Goal: Task Accomplishment & Management: Manage account settings

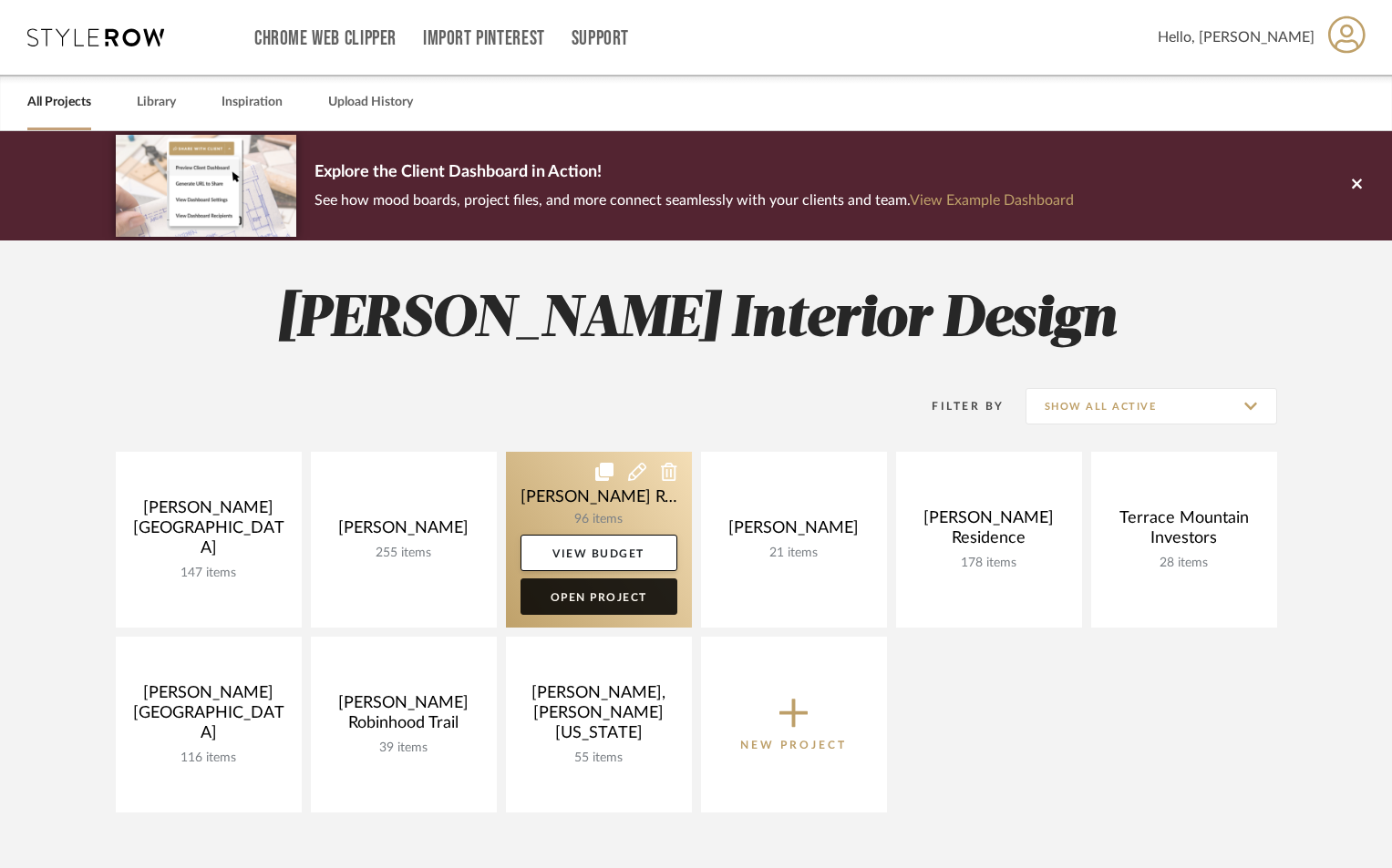
click at [577, 603] on link "Open Project" at bounding box center [598, 597] width 156 height 36
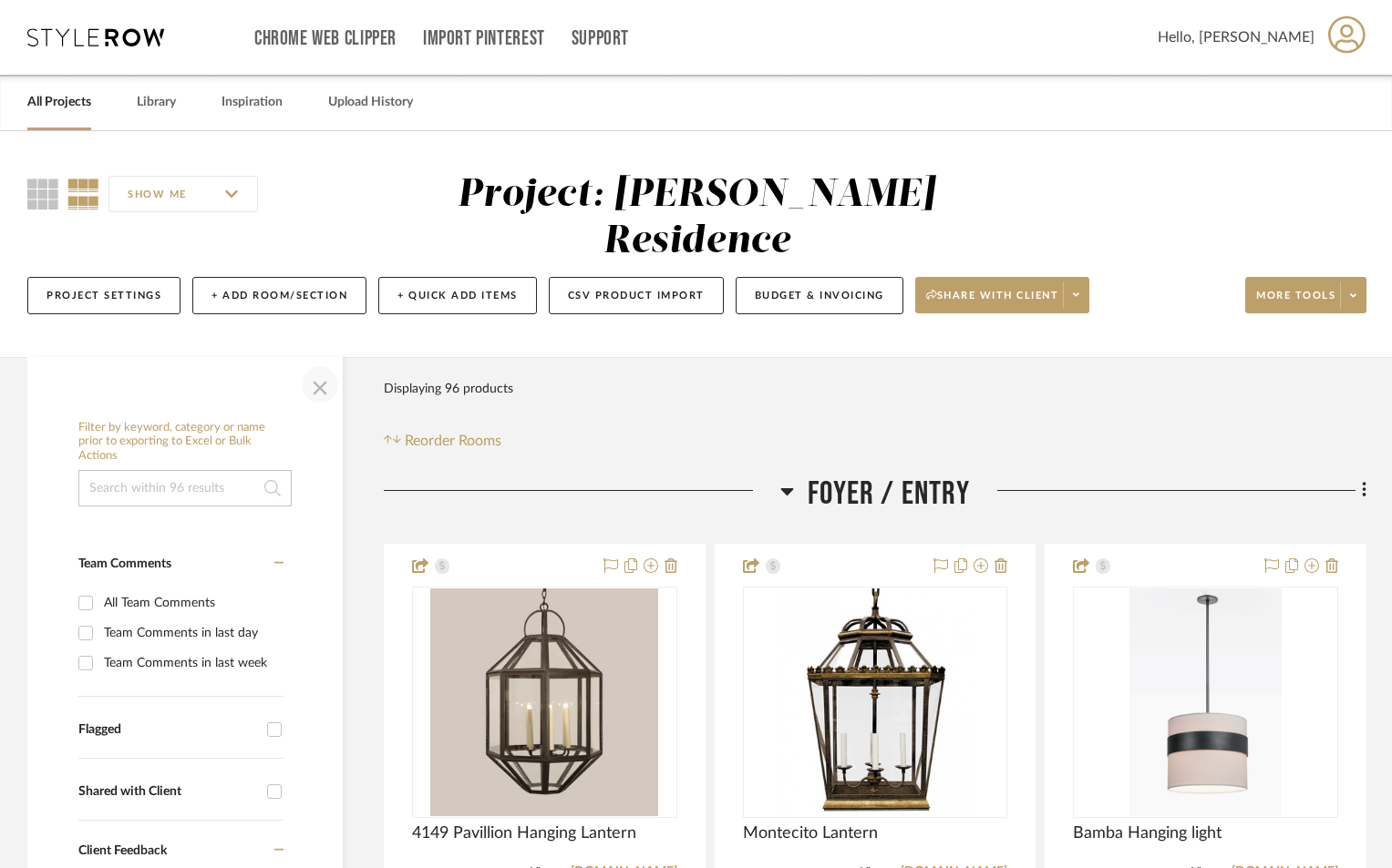
click at [320, 362] on span "button" at bounding box center [320, 384] width 44 height 44
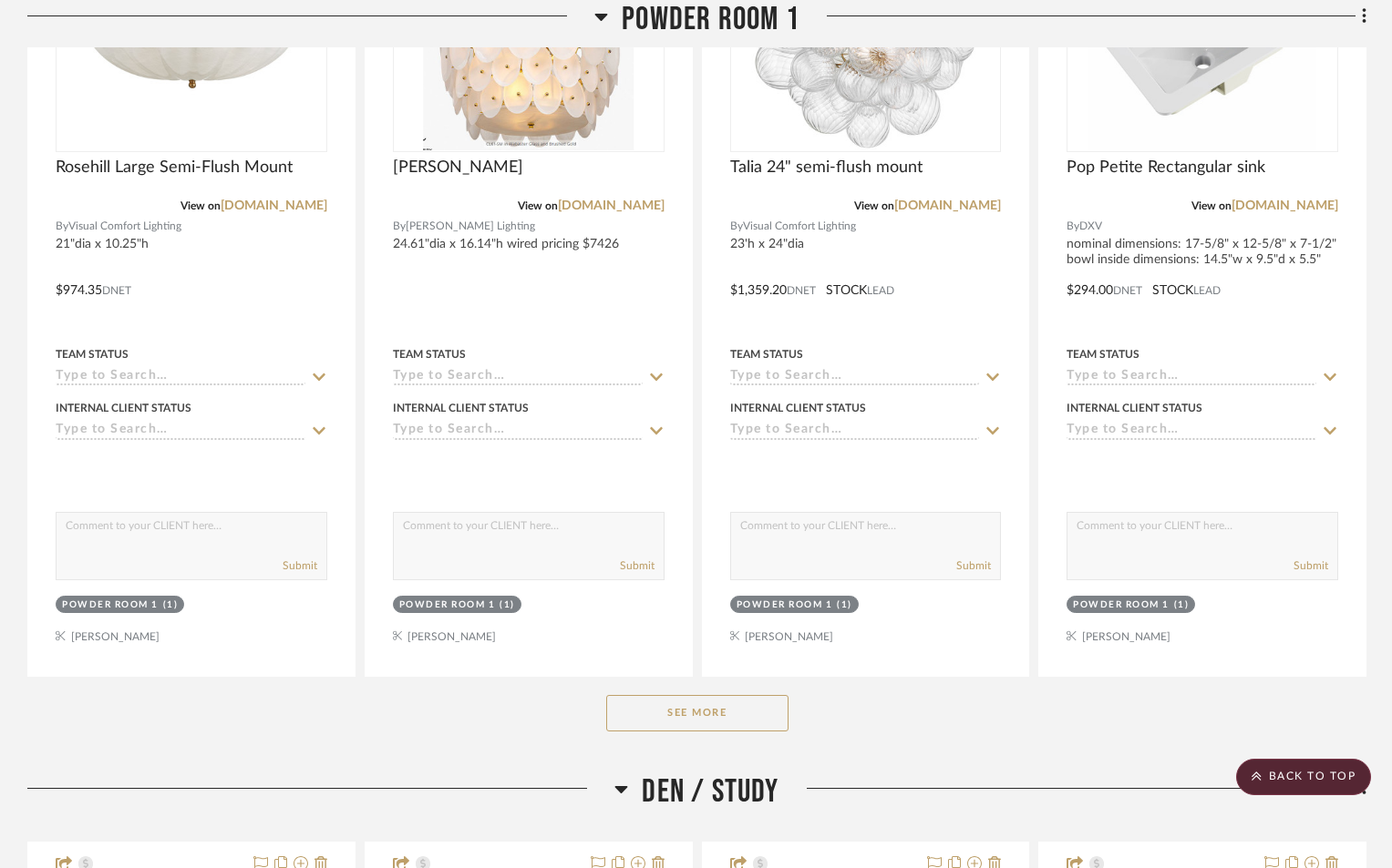
scroll to position [2552, 0]
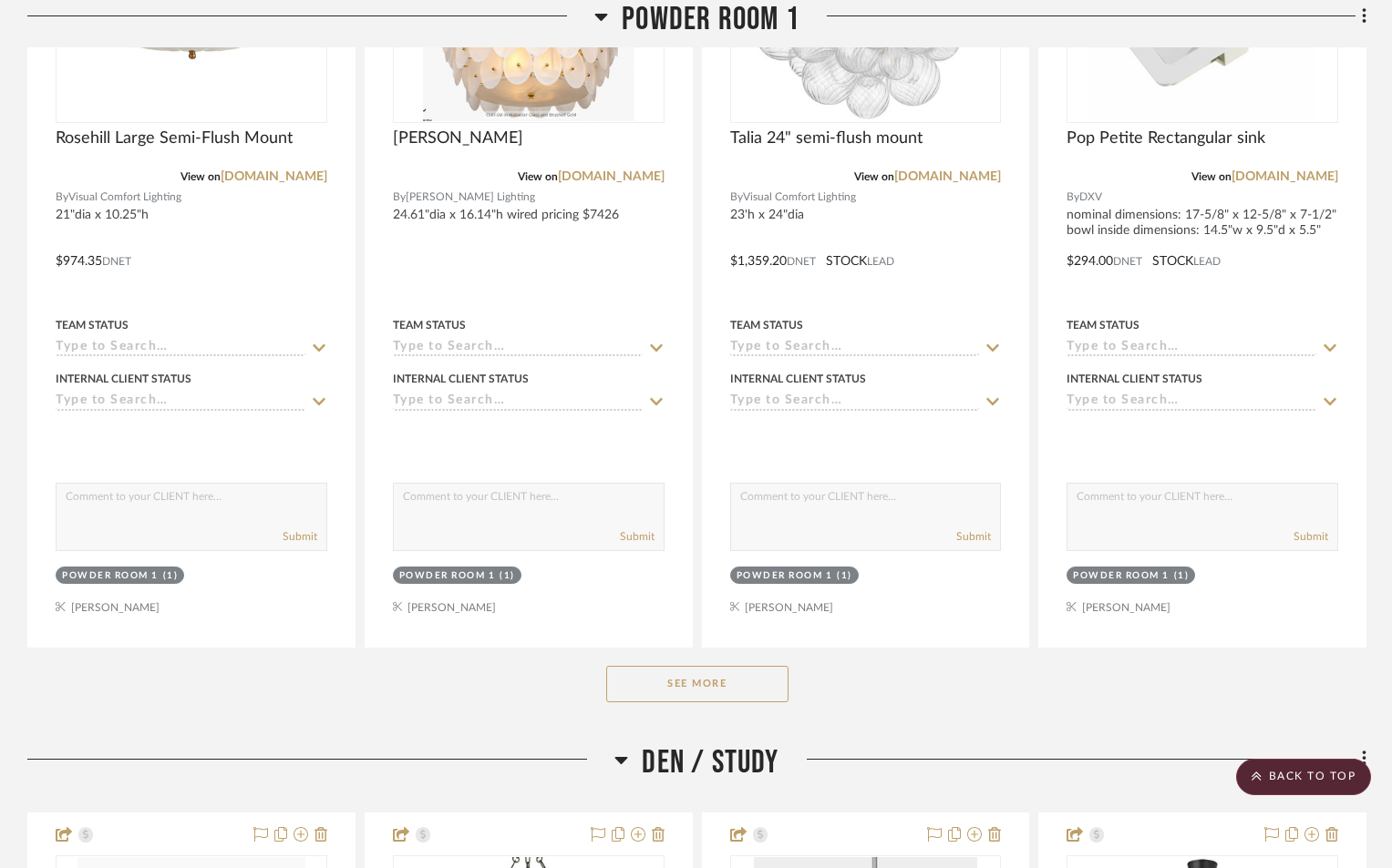
click at [688, 666] on button "See More" at bounding box center [696, 684] width 182 height 36
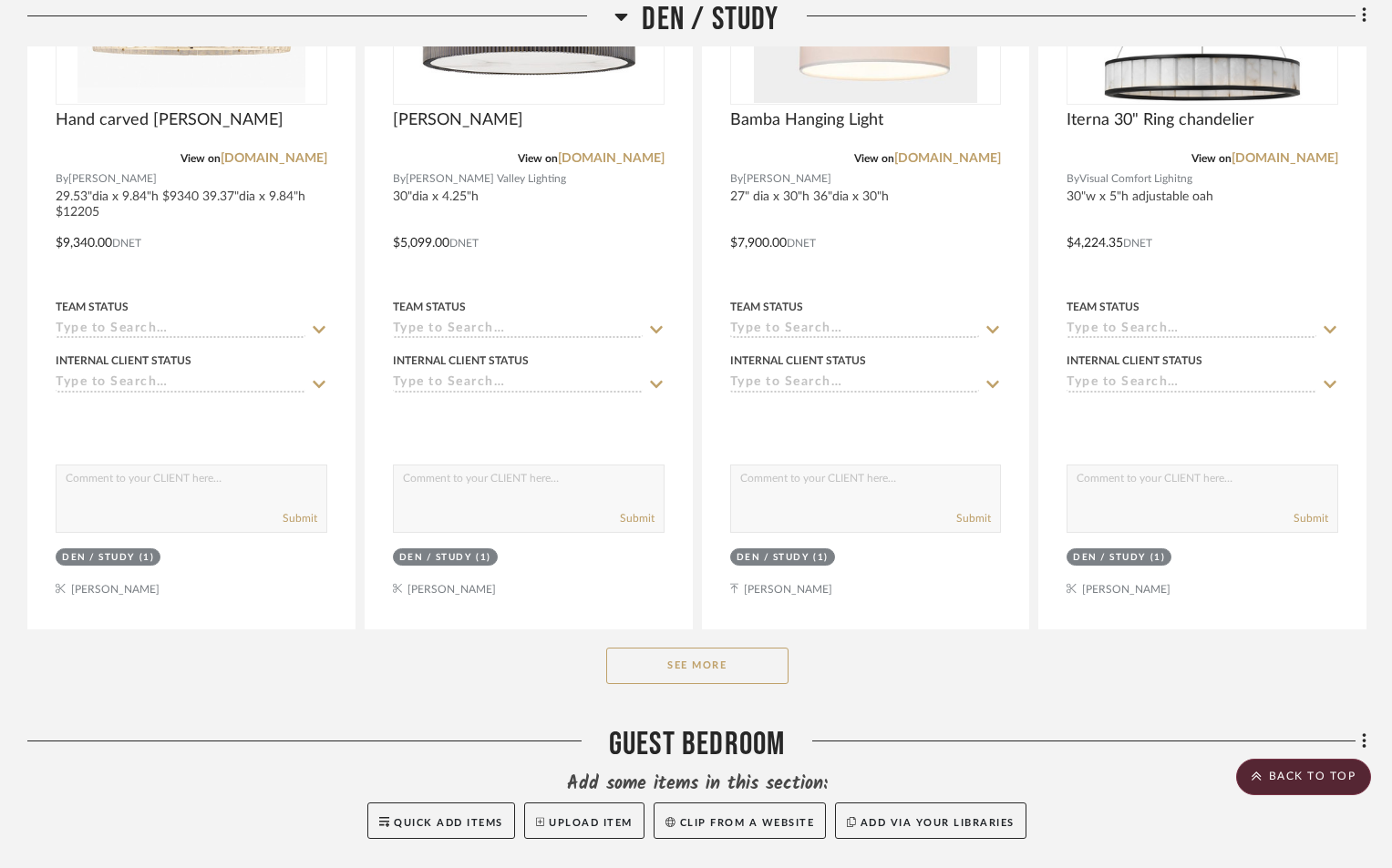
scroll to position [5194, 0]
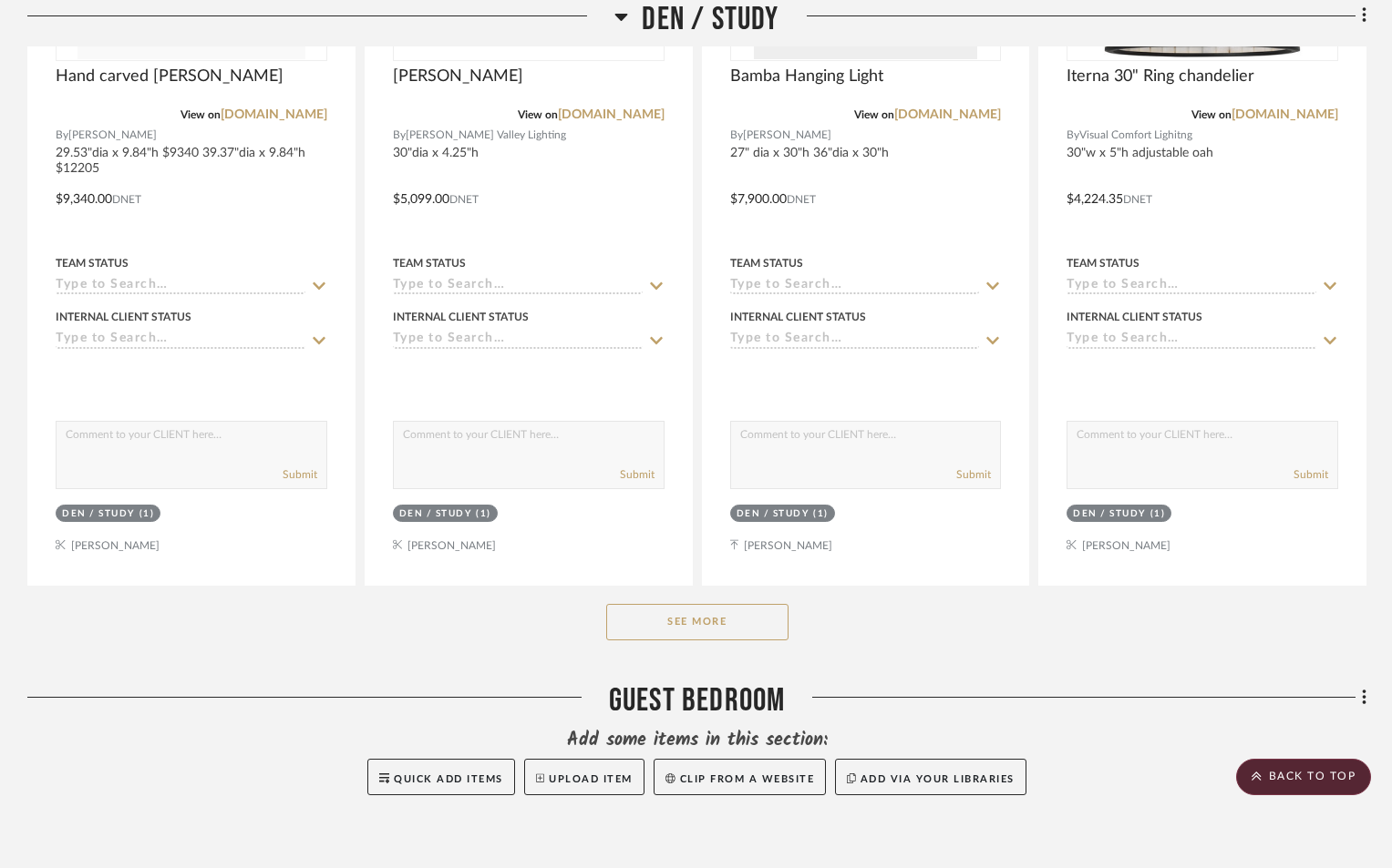
click at [704, 604] on button "See More" at bounding box center [696, 622] width 182 height 36
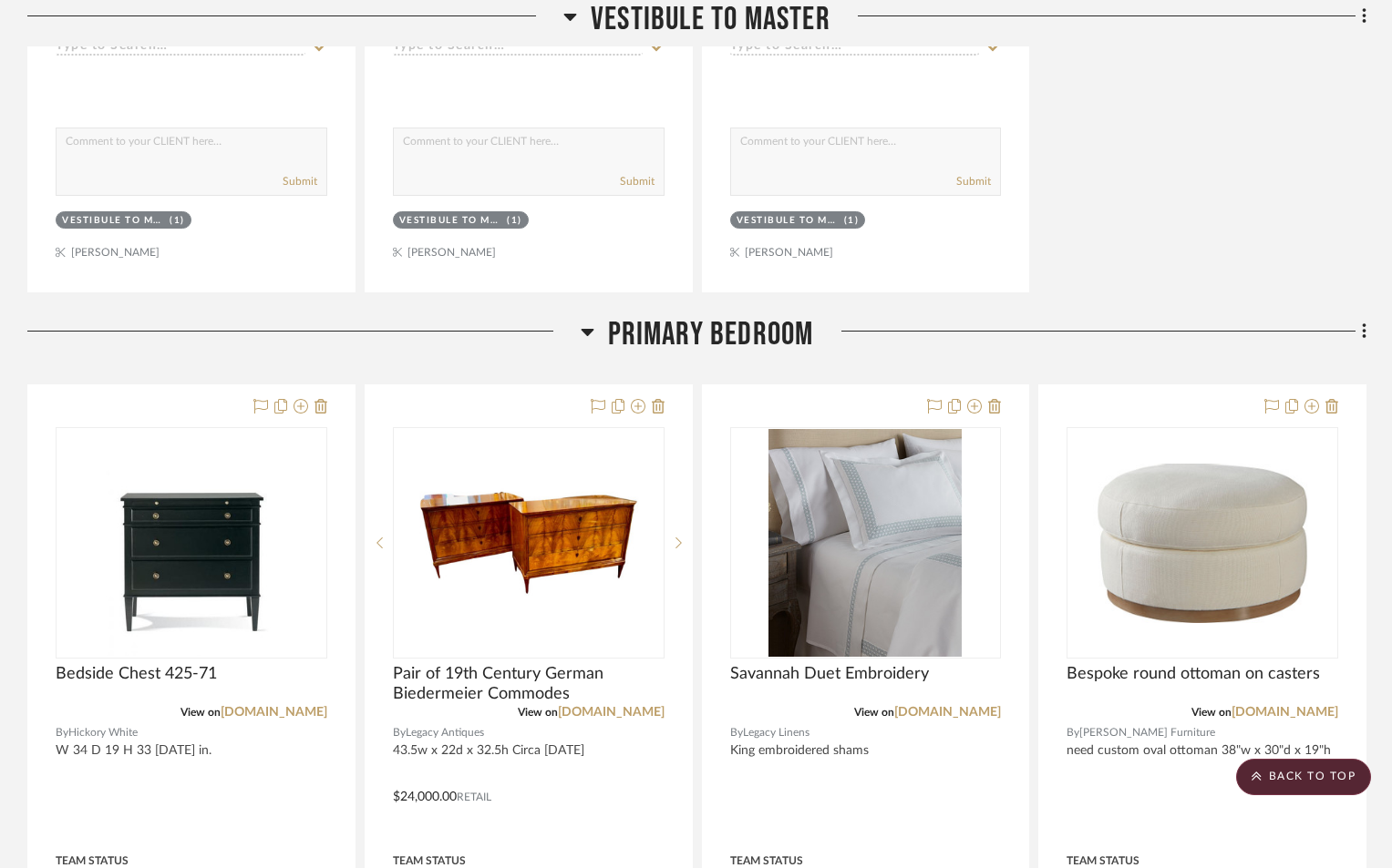
scroll to position [11845, 0]
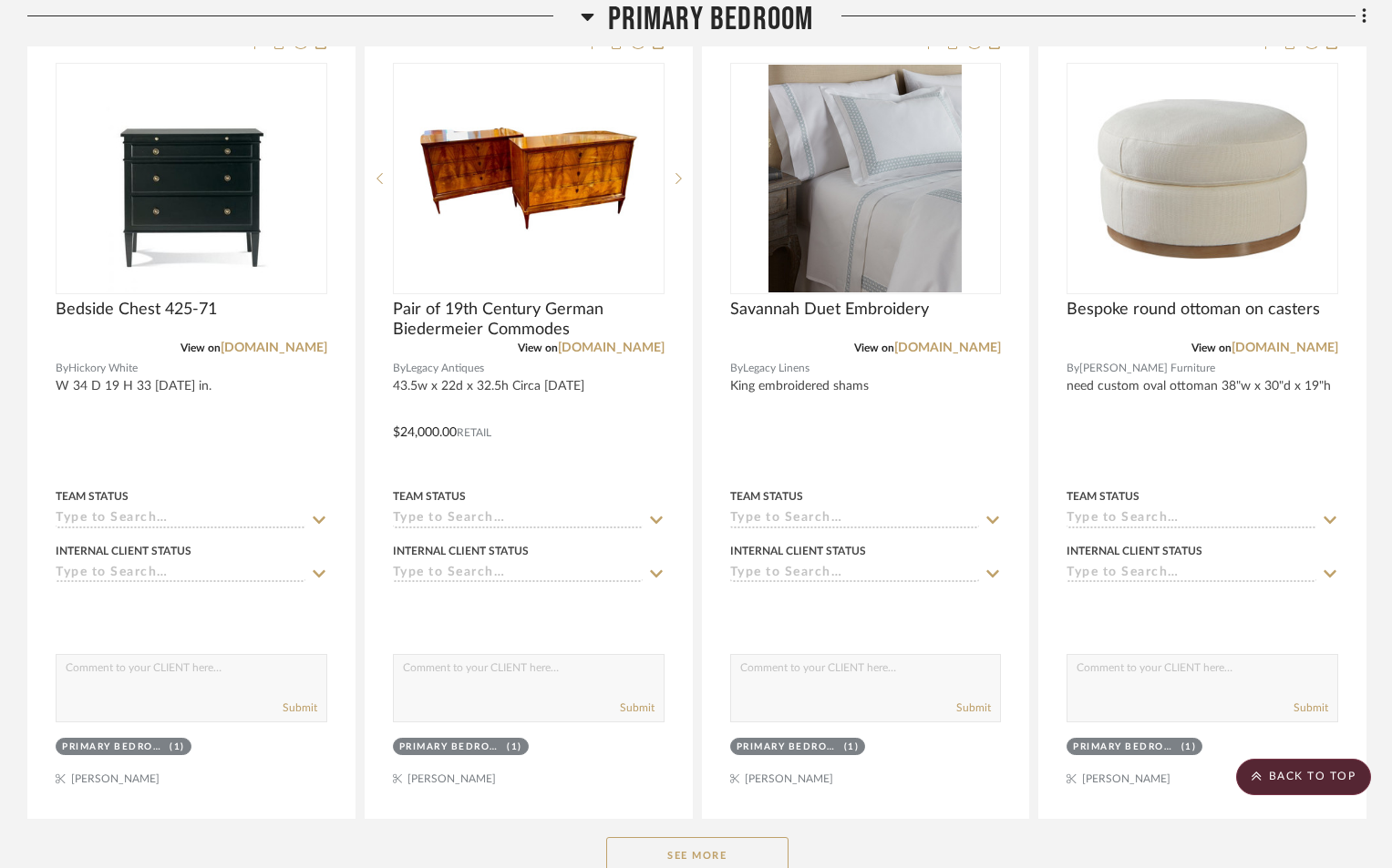
click at [675, 837] on button "See More" at bounding box center [696, 856] width 182 height 36
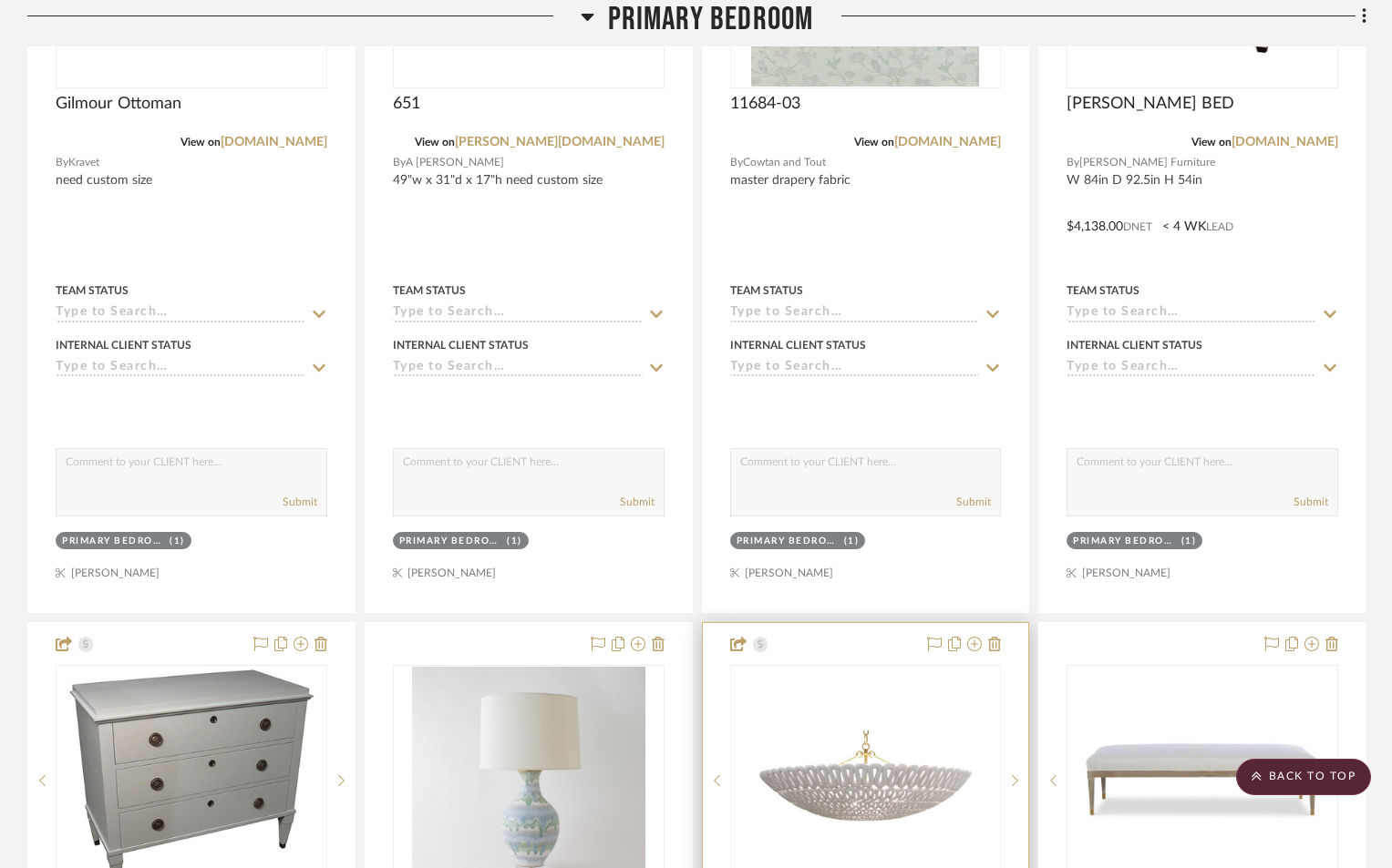
scroll to position [14123, 0]
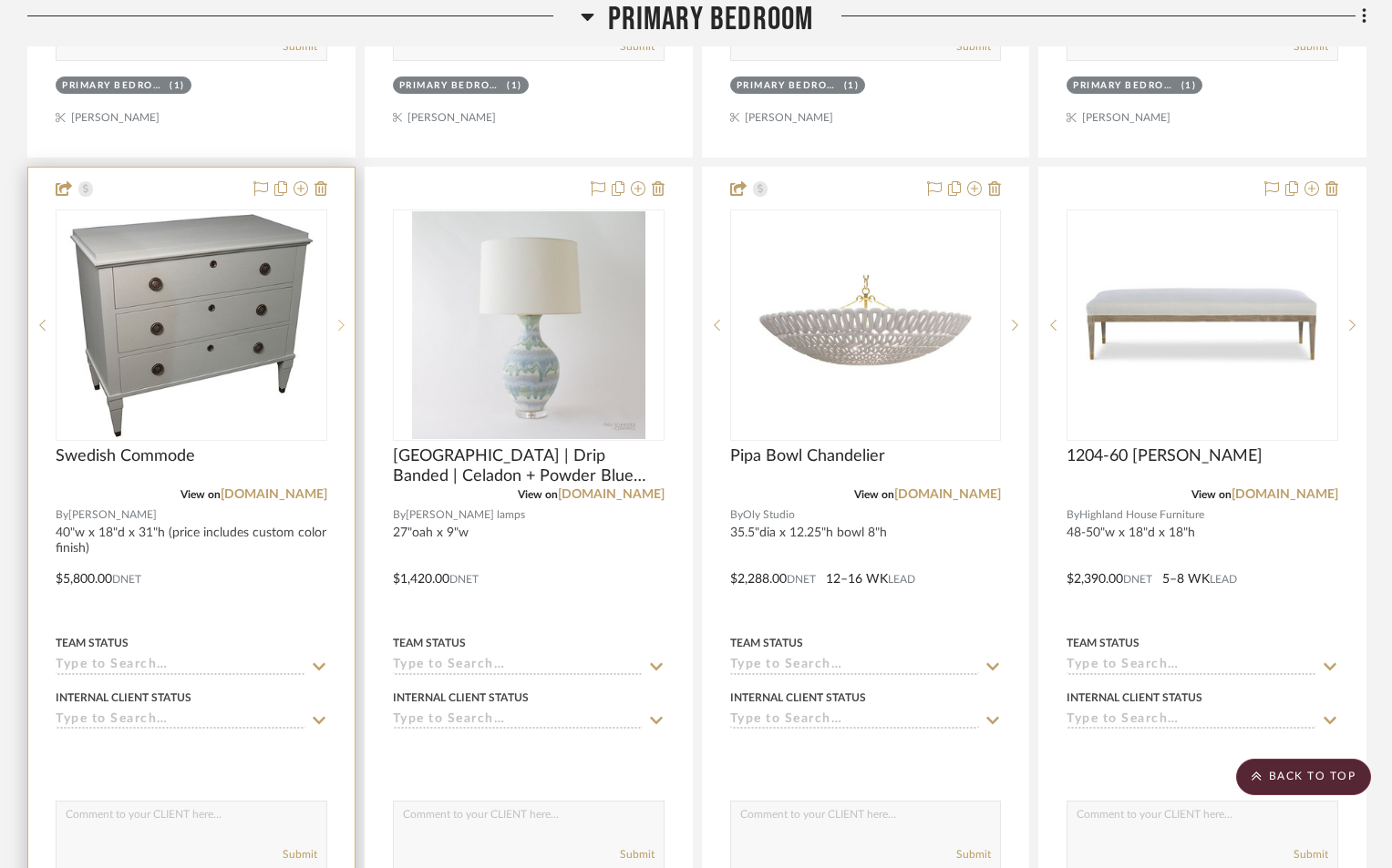
click at [344, 319] on sr-next-btn at bounding box center [341, 324] width 28 height 12
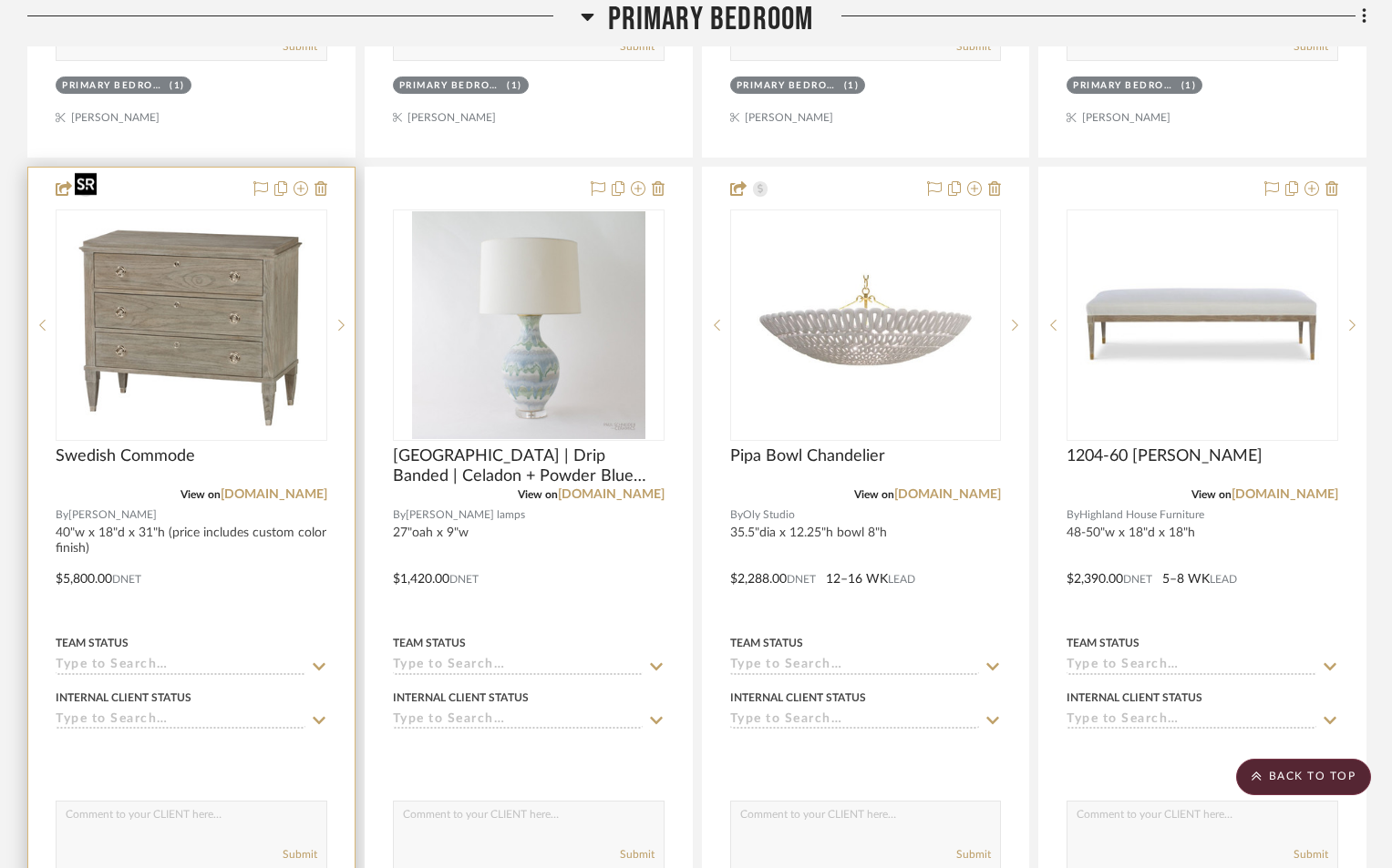
click at [214, 378] on img "1" at bounding box center [192, 325] width 248 height 228
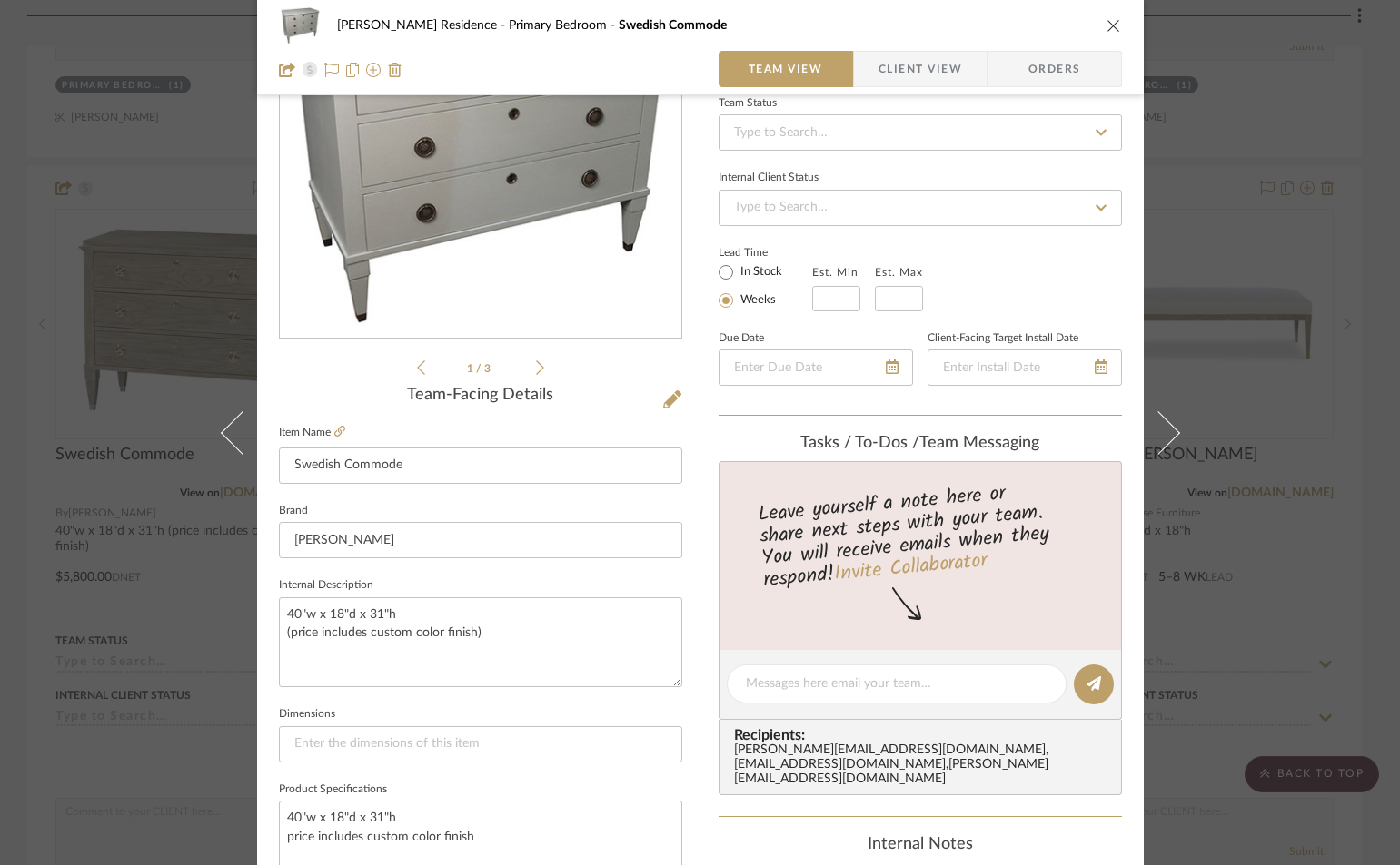
scroll to position [182, 0]
click at [370, 616] on textarea "40"w x 18"d x 31"h (price includes custom color finish)" at bounding box center [480, 642] width 403 height 90
type textarea "40"w x 18"d x 34"h (price includes custom color finish)"
click at [1108, 23] on icon "close" at bounding box center [1113, 25] width 14 height 14
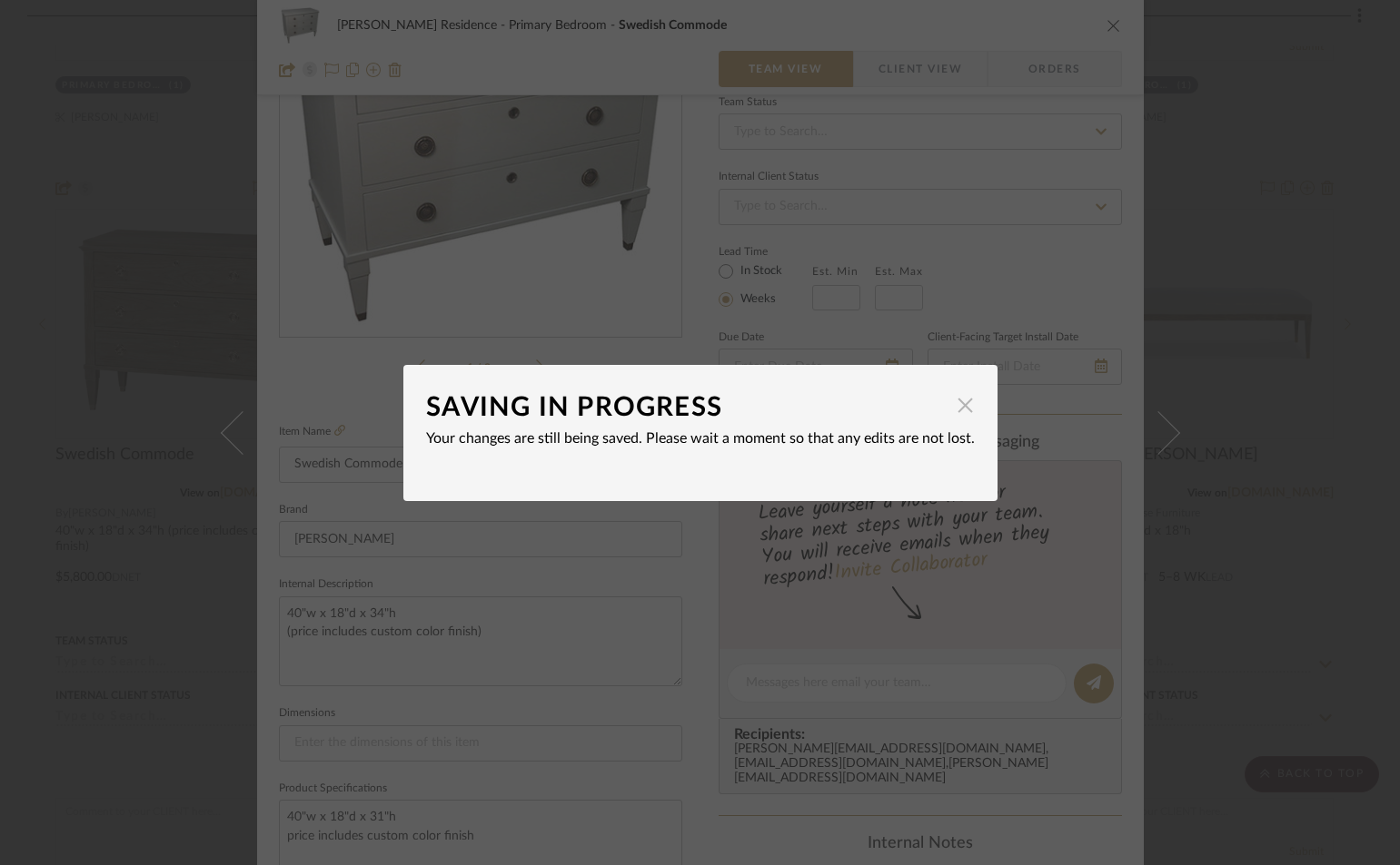
click at [951, 397] on span "button" at bounding box center [965, 406] width 36 height 36
